Goal: Find specific page/section: Find specific page/section

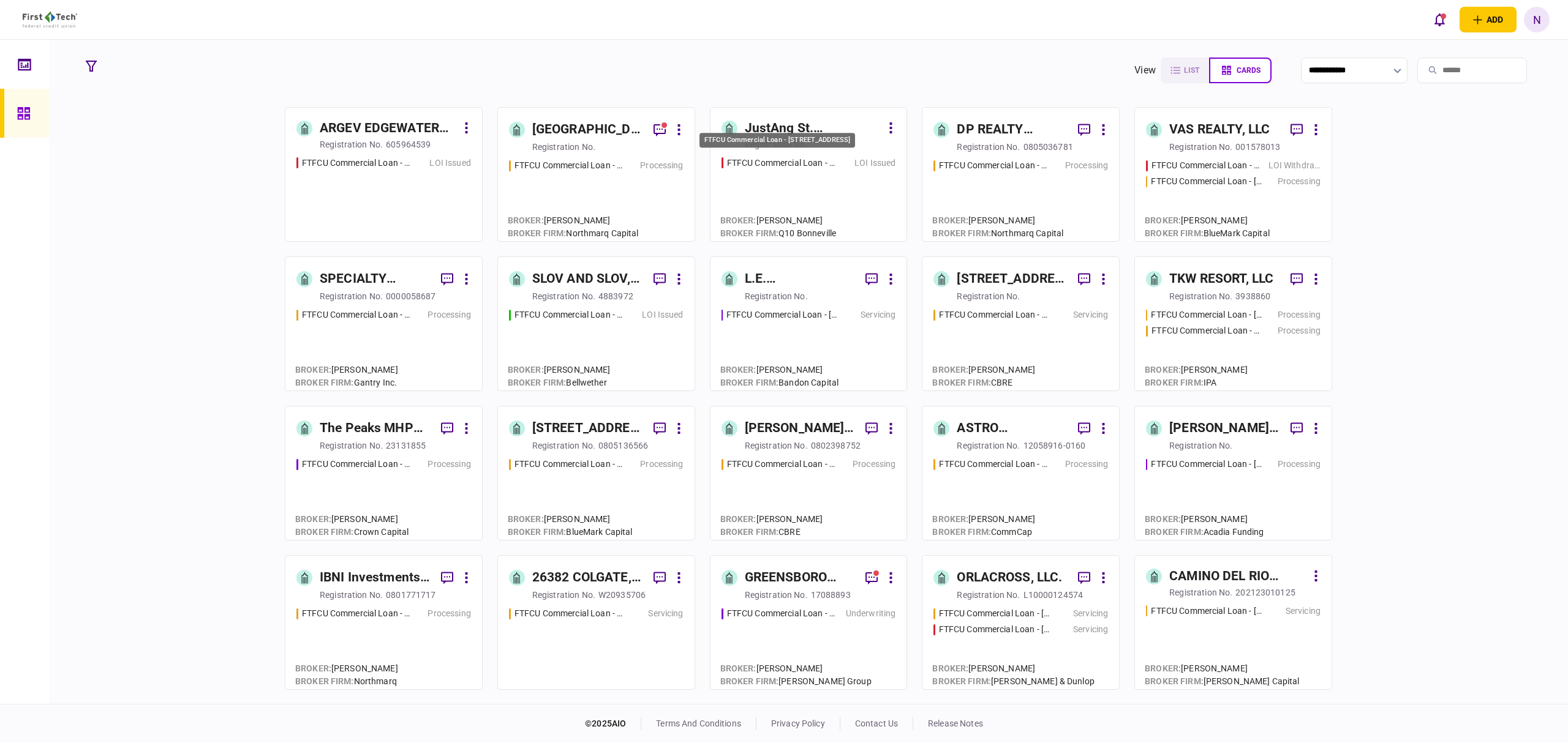
click at [813, 143] on div "FTFCU Commercial Loan - [STREET_ADDRESS]" at bounding box center [777, 139] width 155 height 15
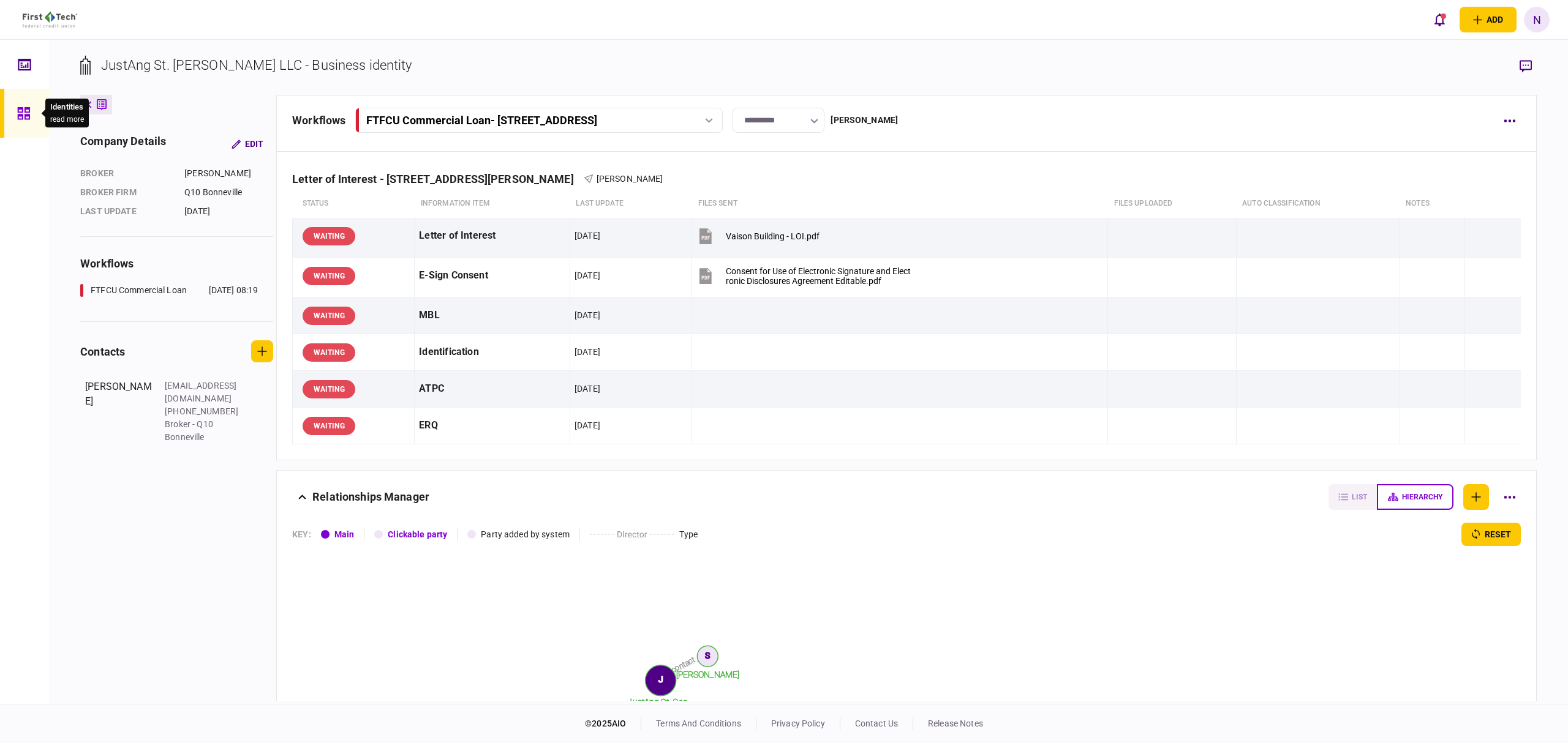
click at [18, 104] on div at bounding box center [27, 113] width 20 height 49
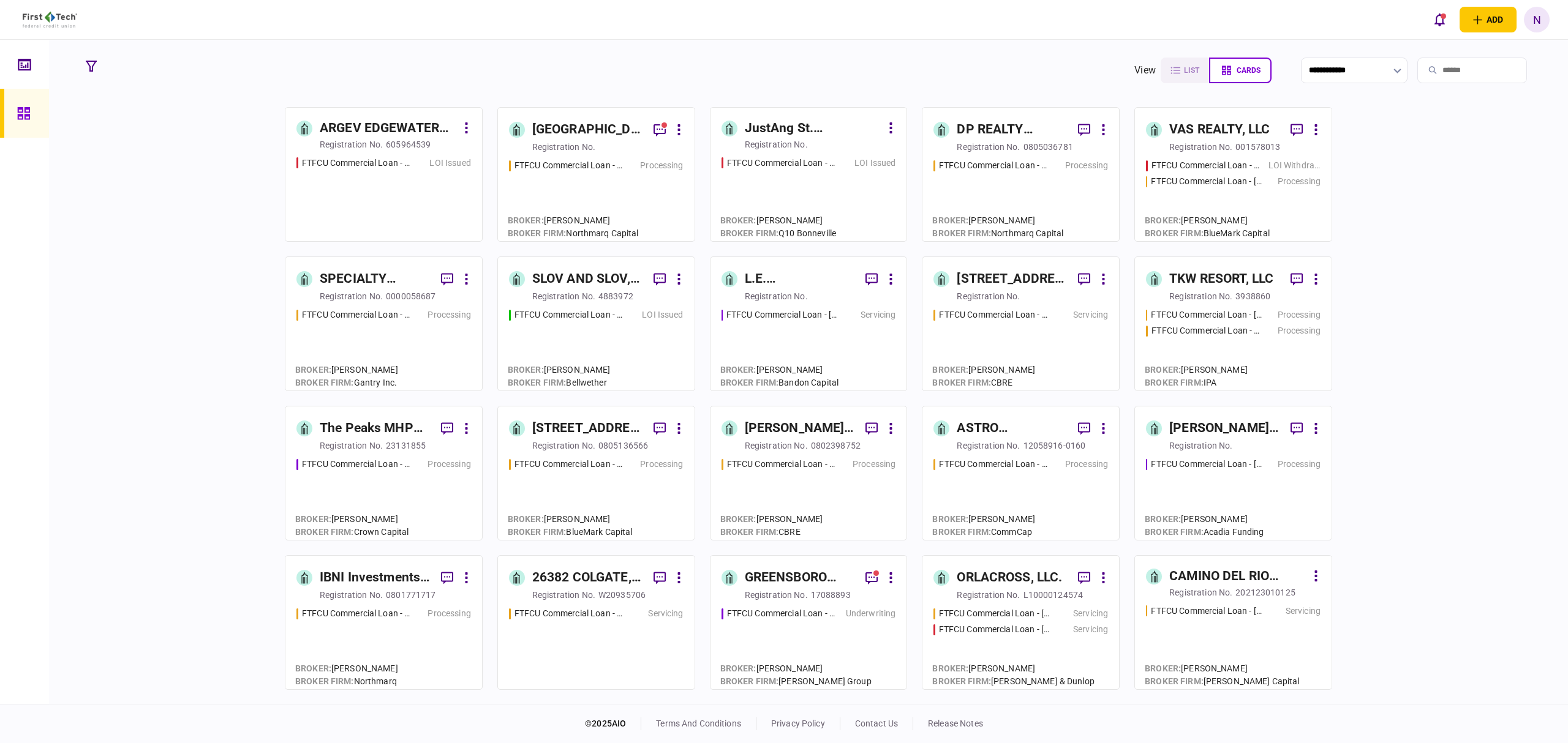
click at [375, 132] on div "ARGEV EDGEWATER HOLDINGS LLC" at bounding box center [389, 128] width 137 height 20
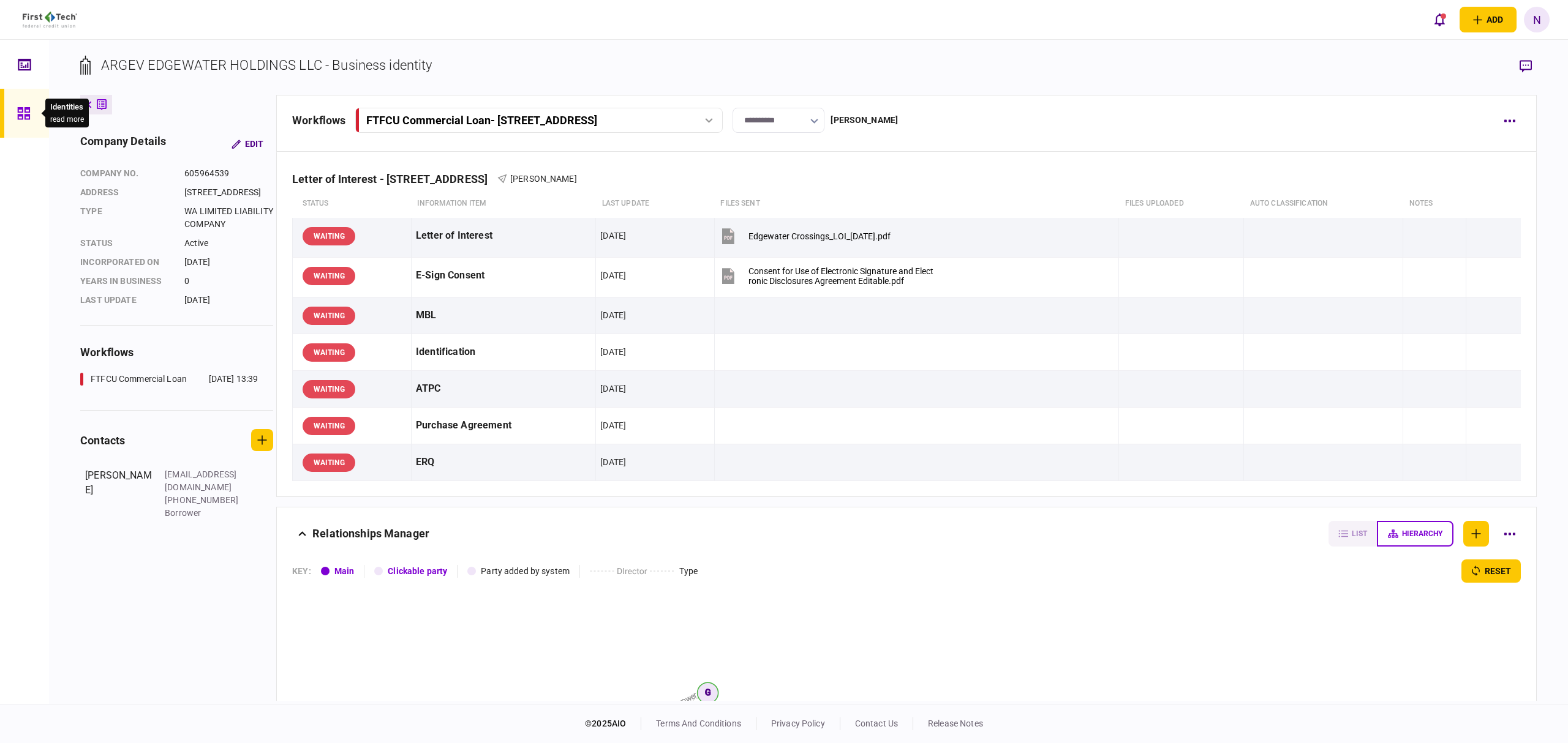
click at [18, 109] on icon at bounding box center [23, 114] width 12 height 12
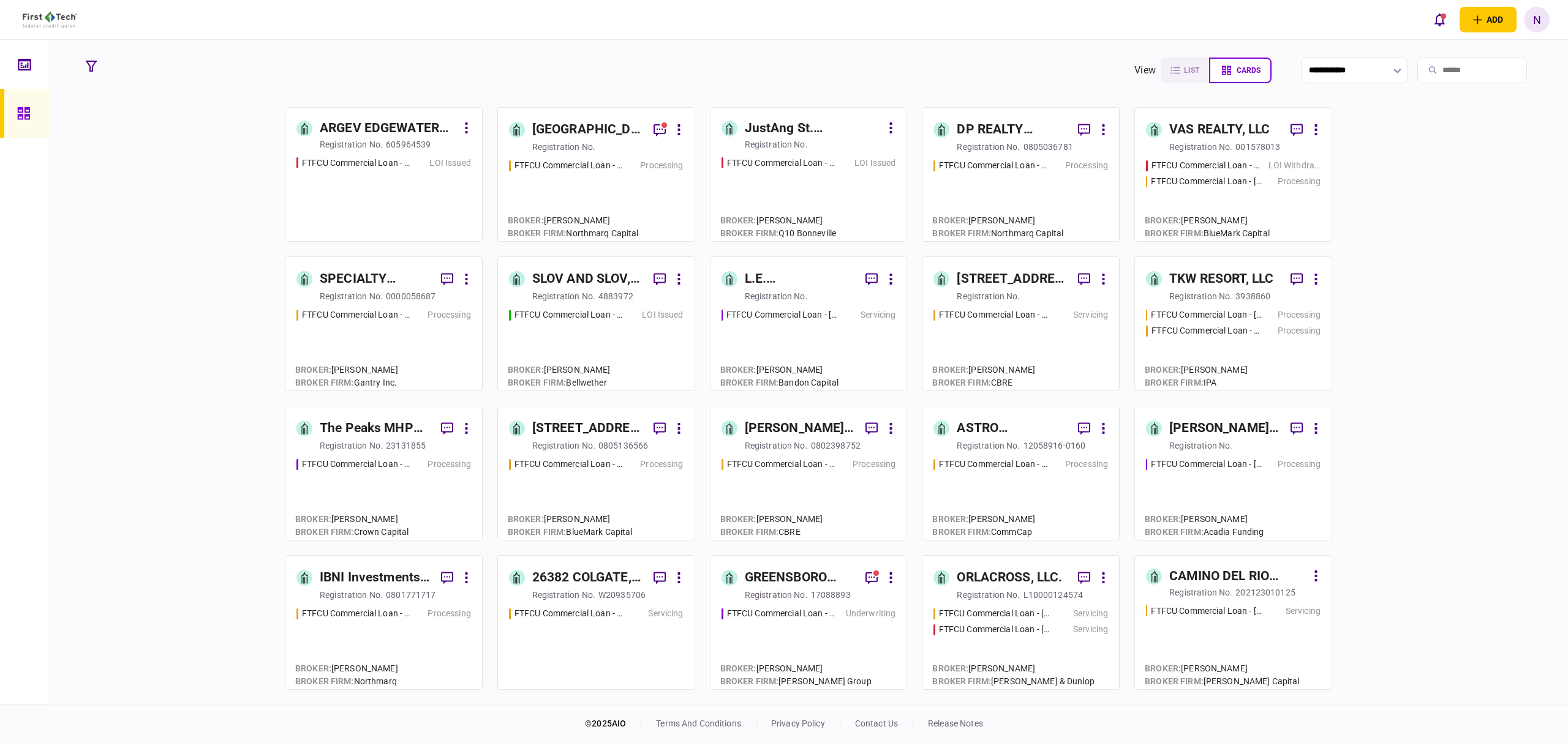
click at [1441, 73] on input "search" at bounding box center [1471, 71] width 110 height 26
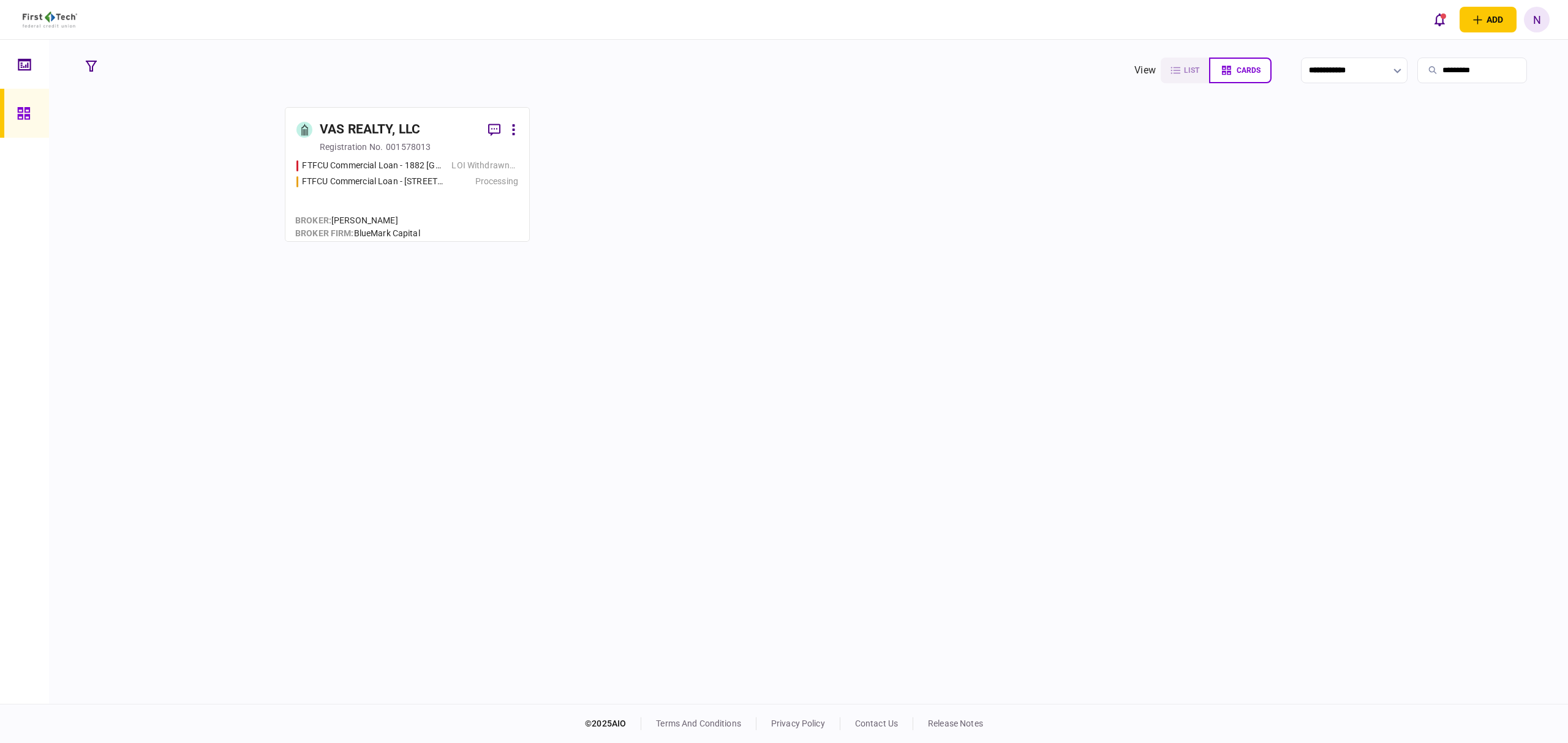
type input "*********"
